Goal: Book appointment/travel/reservation

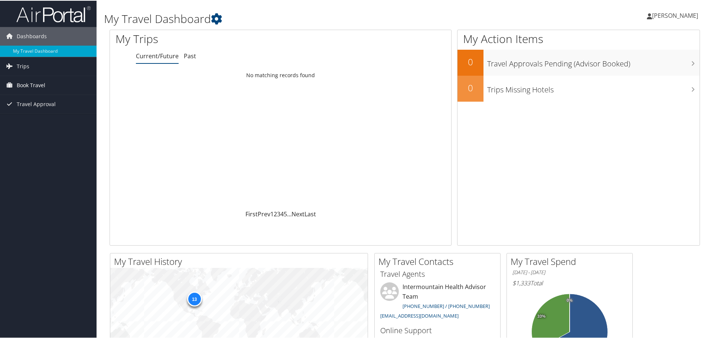
click at [37, 82] on span "Book Travel" at bounding box center [31, 84] width 29 height 19
click at [55, 124] on link "Book/Manage Online Trips" at bounding box center [48, 121] width 97 height 11
click at [50, 122] on link "Book/Manage Online Trips" at bounding box center [48, 121] width 97 height 11
